Goal: Transaction & Acquisition: Purchase product/service

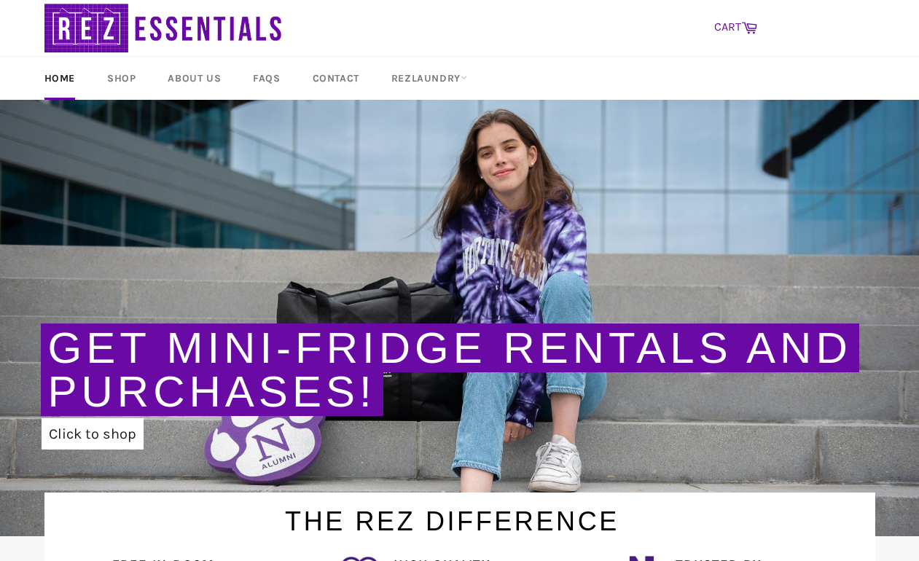
click at [731, 29] on link "CART Cart" at bounding box center [736, 27] width 58 height 31
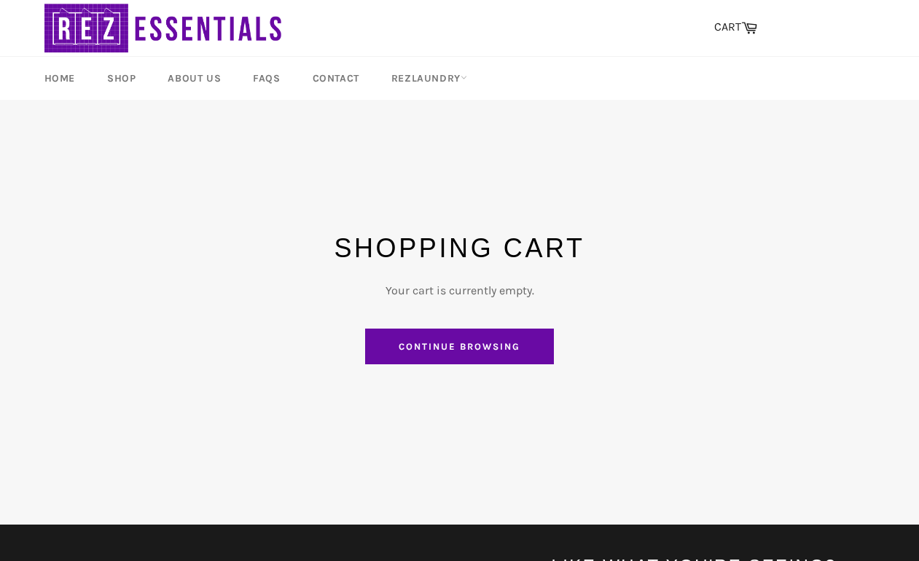
click at [394, 375] on div "Shopping Cart Your cart is currently empty. Continue browsing" at bounding box center [459, 298] width 831 height 310
click at [401, 340] on link "Continue browsing" at bounding box center [459, 347] width 188 height 36
click at [116, 85] on link "Shop" at bounding box center [122, 78] width 58 height 43
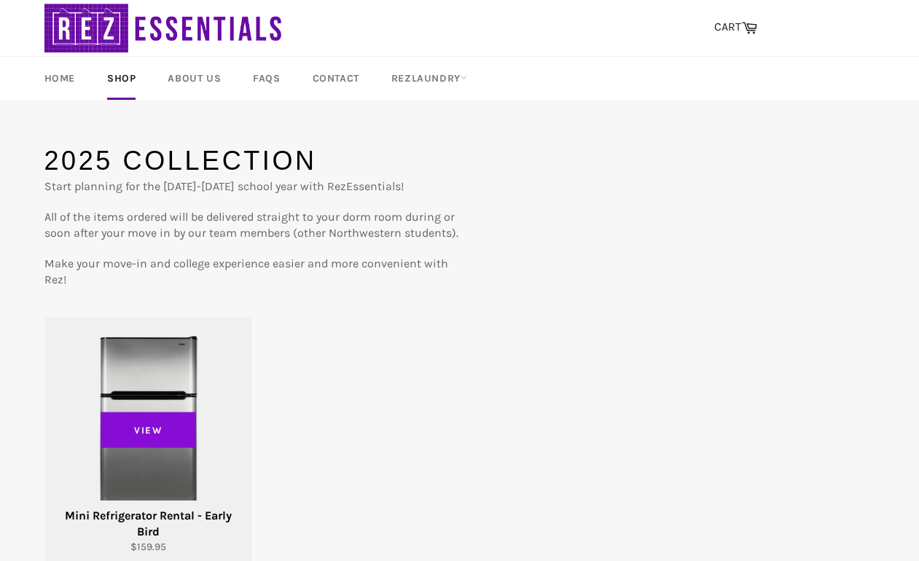
click at [115, 440] on span "View" at bounding box center [149, 430] width 96 height 36
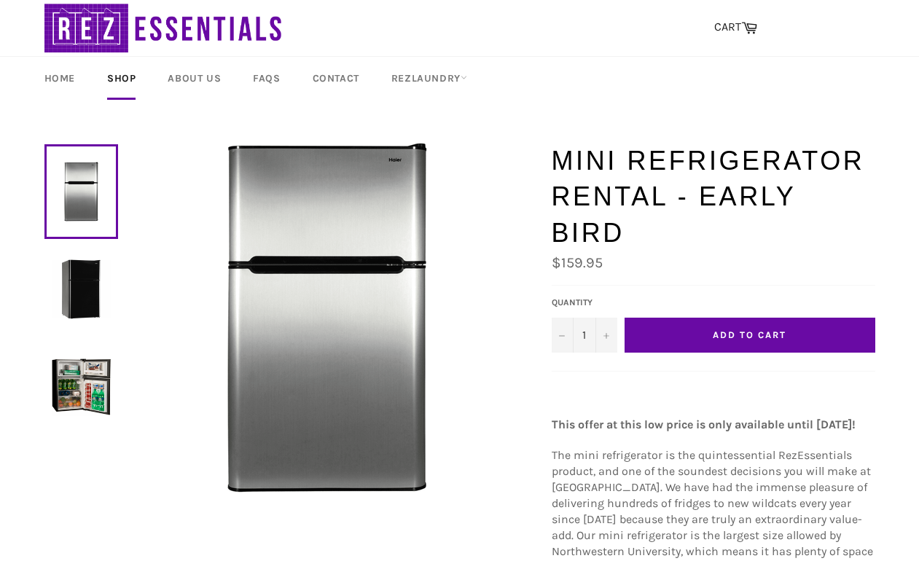
click at [691, 318] on button "Add to Cart" at bounding box center [749, 335] width 251 height 35
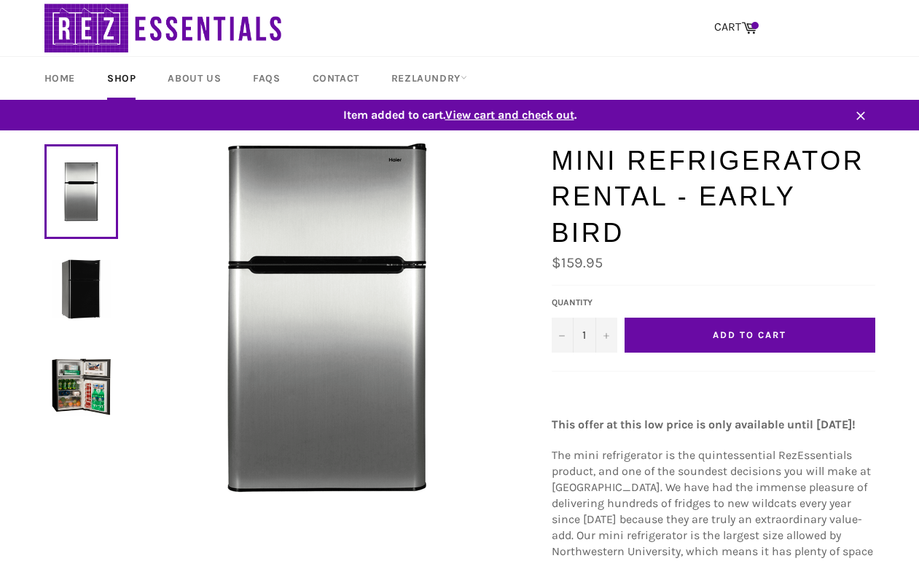
click at [520, 122] on span "Item added to cart. View cart and check out ." at bounding box center [460, 115] width 860 height 16
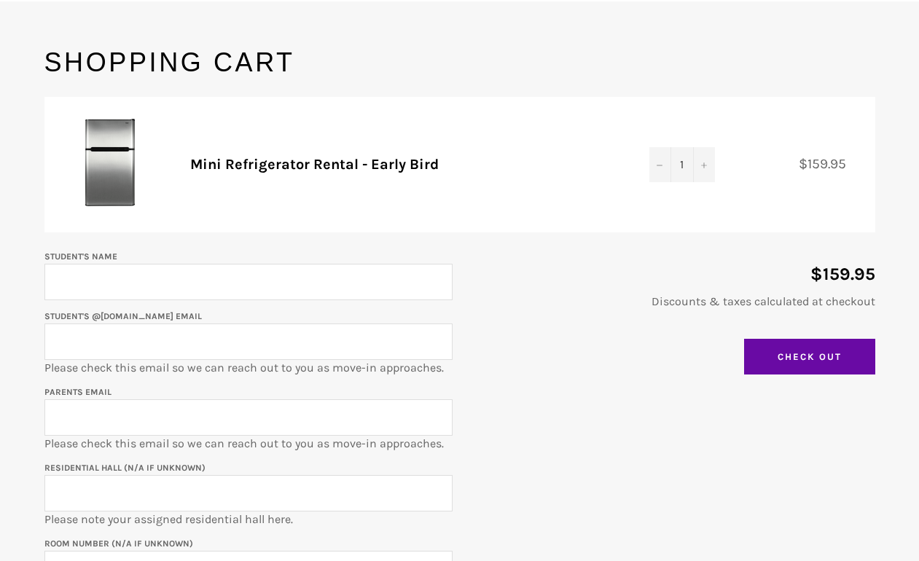
scroll to position [407, 0]
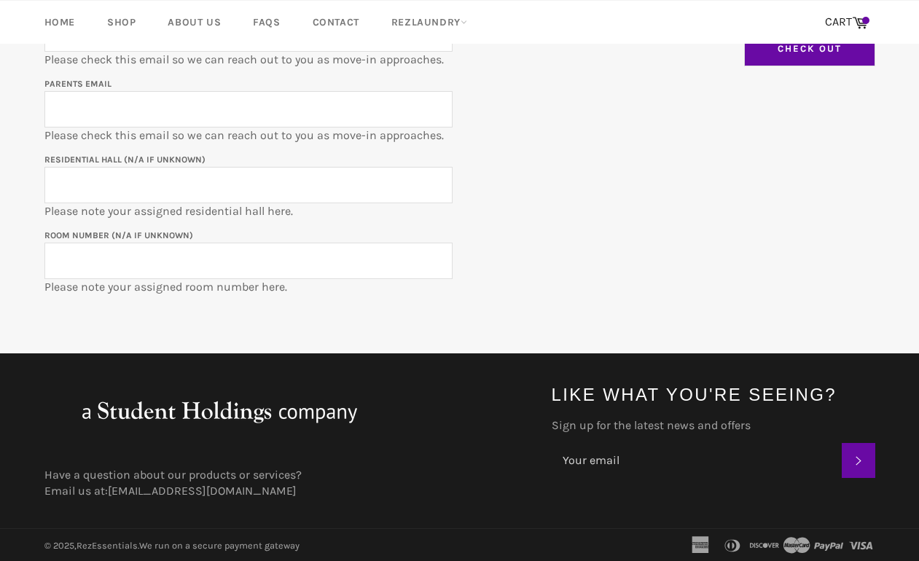
click at [822, 58] on input "Check Out" at bounding box center [809, 49] width 131 height 36
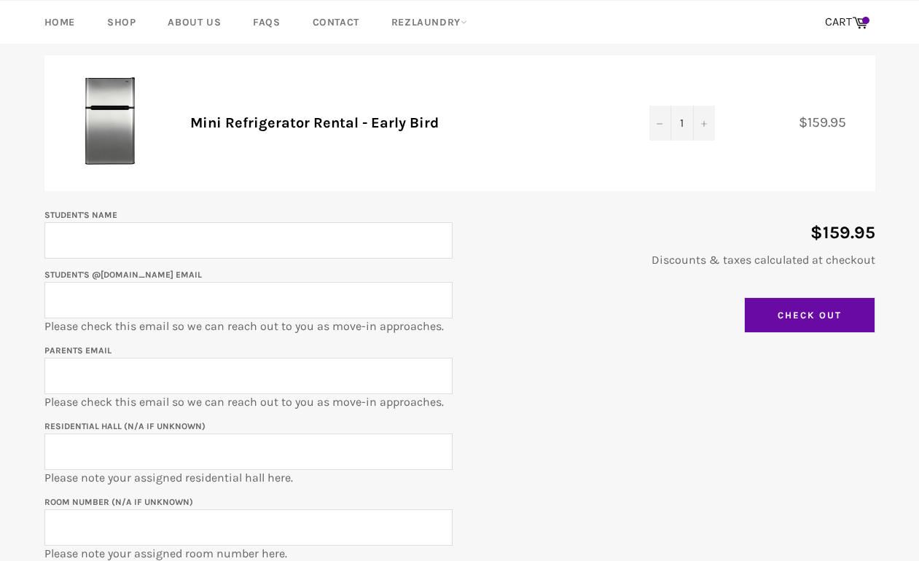
scroll to position [135, 0]
